Goal: Use online tool/utility: Utilize a website feature to perform a specific function

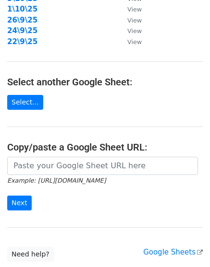
scroll to position [179, 0]
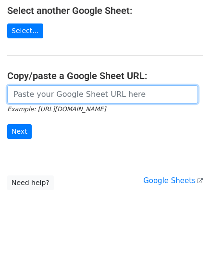
click at [71, 94] on input "url" at bounding box center [102, 94] width 190 height 18
paste input "[URL][DOMAIN_NAME]"
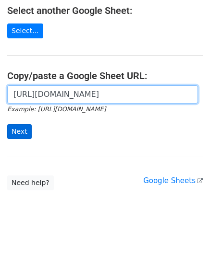
scroll to position [0, 211]
type input "[URL][DOMAIN_NAME]"
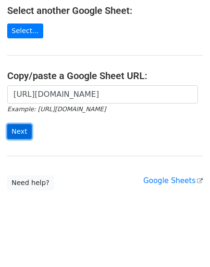
click at [18, 128] on input "Next" at bounding box center [19, 131] width 24 height 15
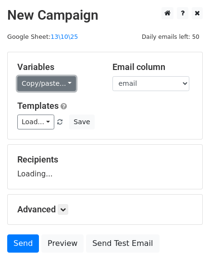
click at [55, 77] on link "Copy/paste..." at bounding box center [46, 83] width 59 height 15
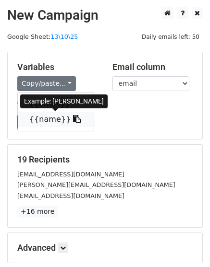
click at [73, 122] on icon at bounding box center [77, 119] width 8 height 8
